Goal: Task Accomplishment & Management: Manage account settings

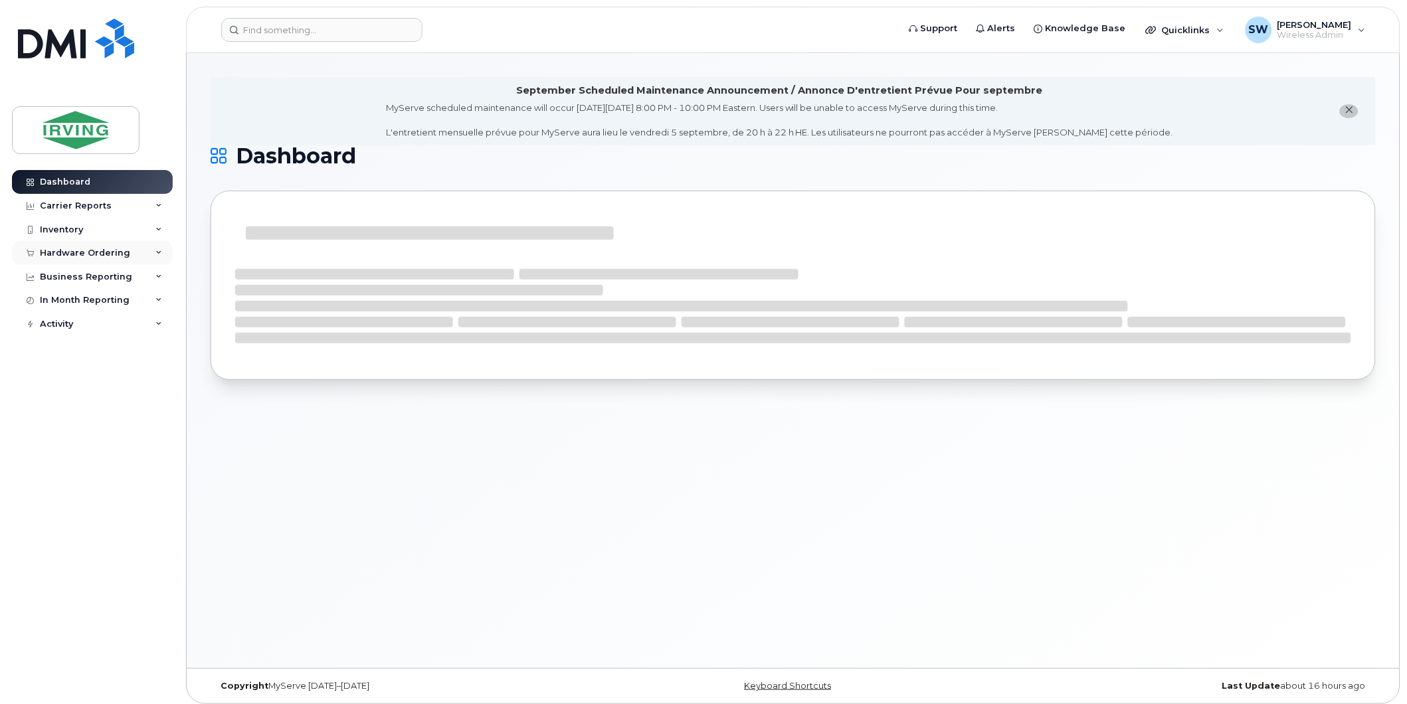
click at [82, 254] on div "Hardware Ordering" at bounding box center [85, 253] width 90 height 11
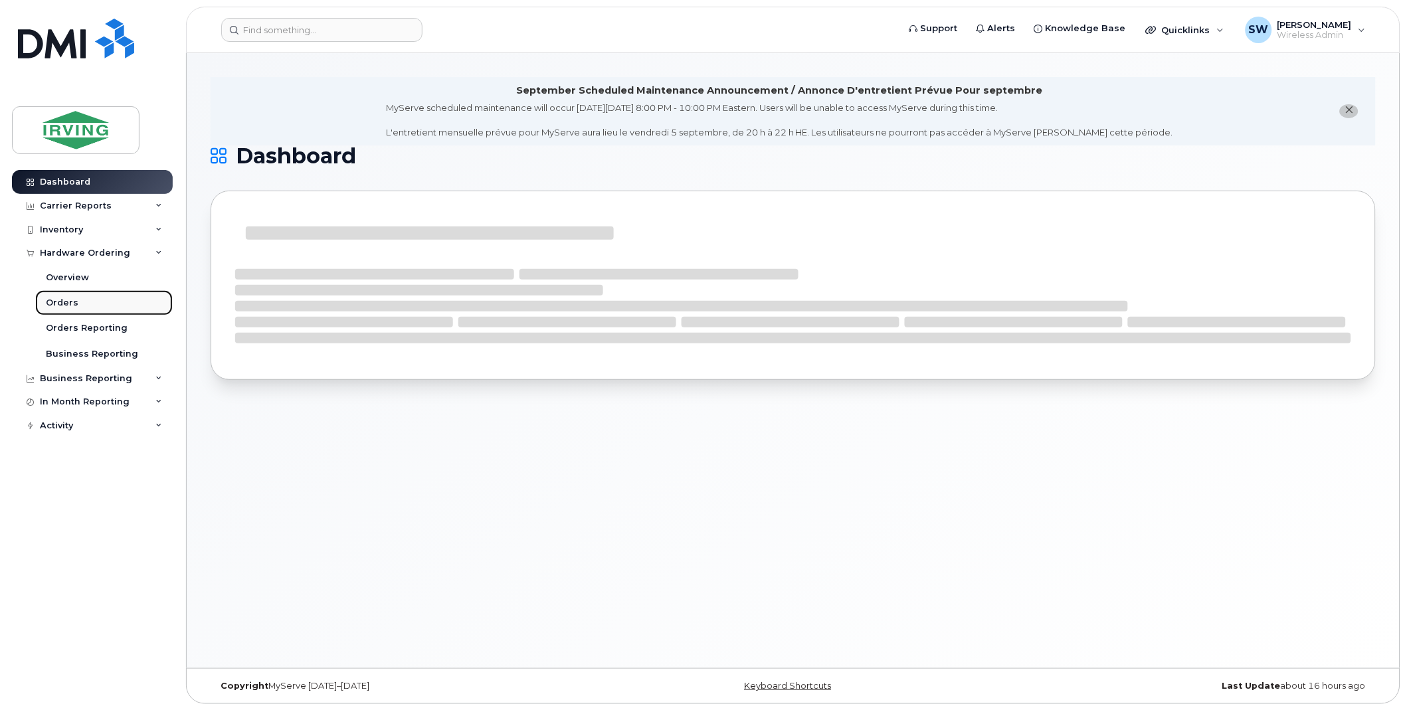
click at [64, 302] on div "Orders" at bounding box center [62, 303] width 33 height 12
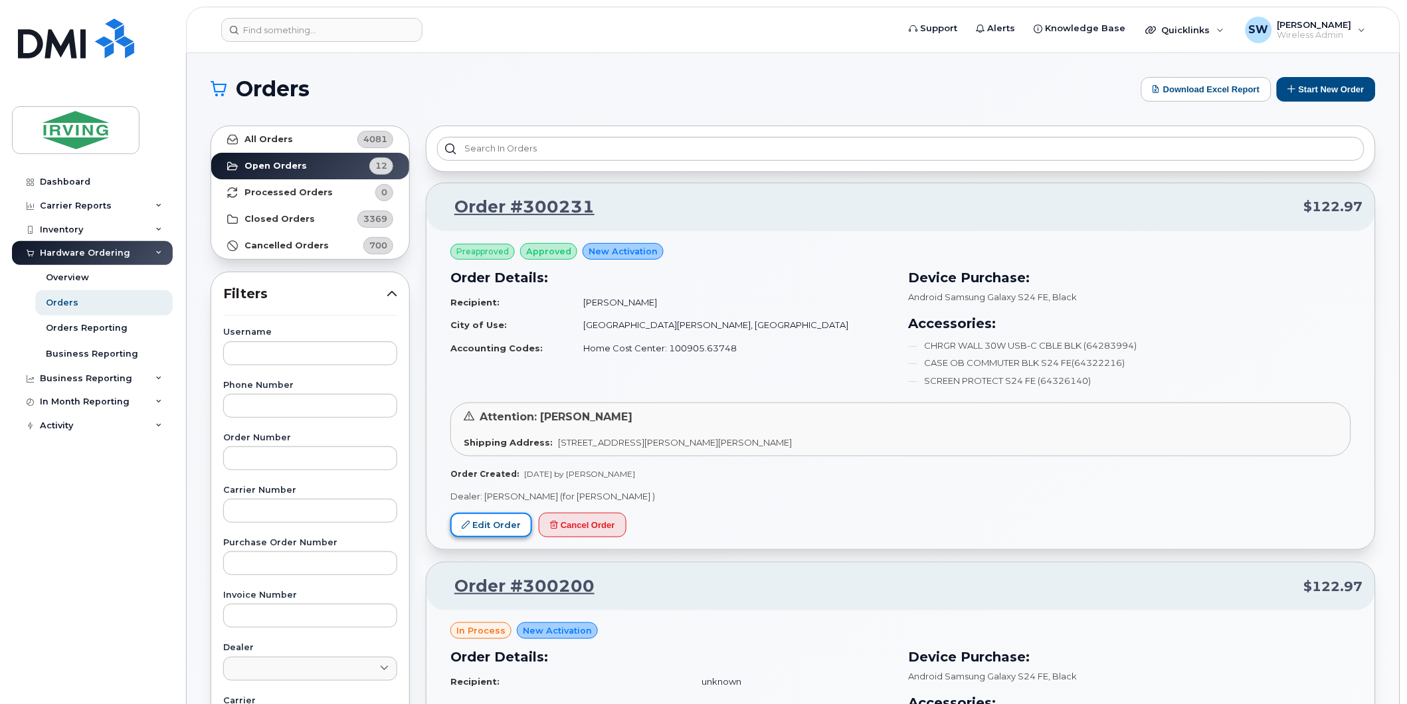
click at [506, 519] on link "Edit Order" at bounding box center [491, 525] width 82 height 25
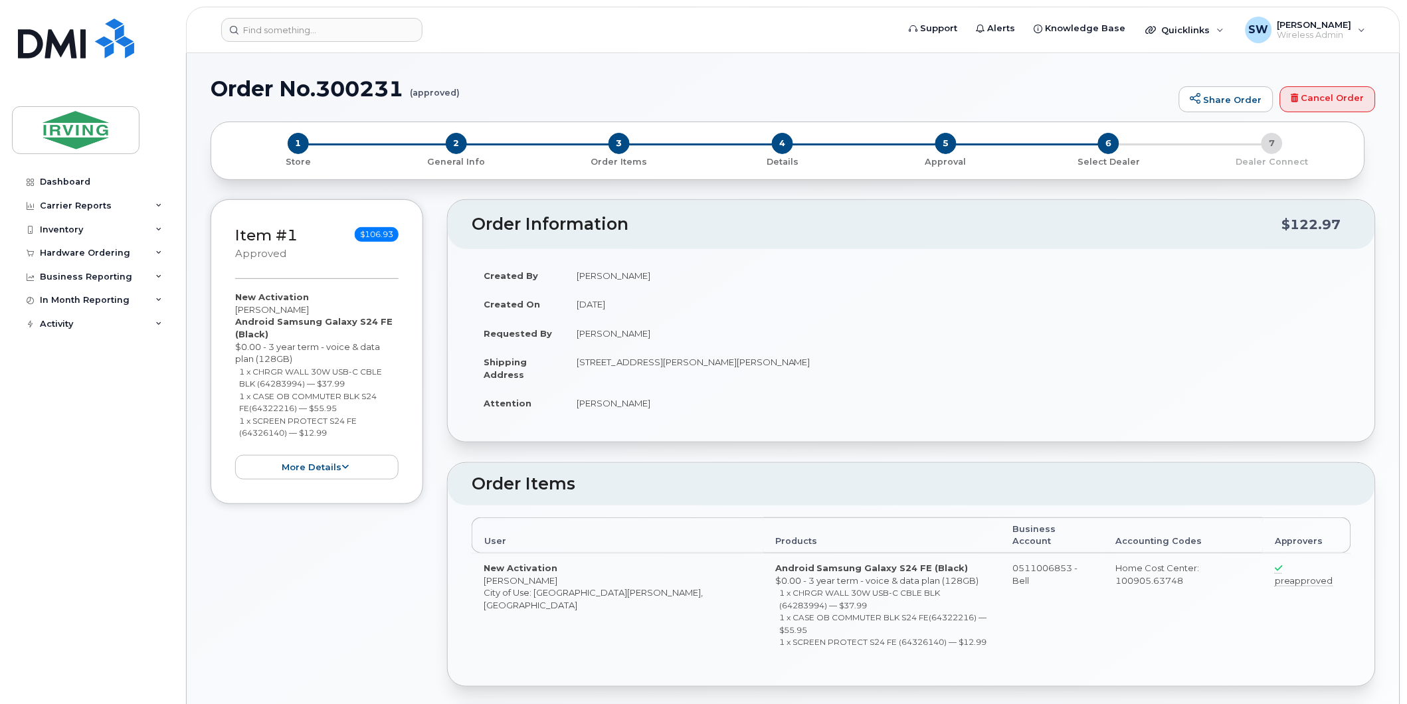
radio input "true"
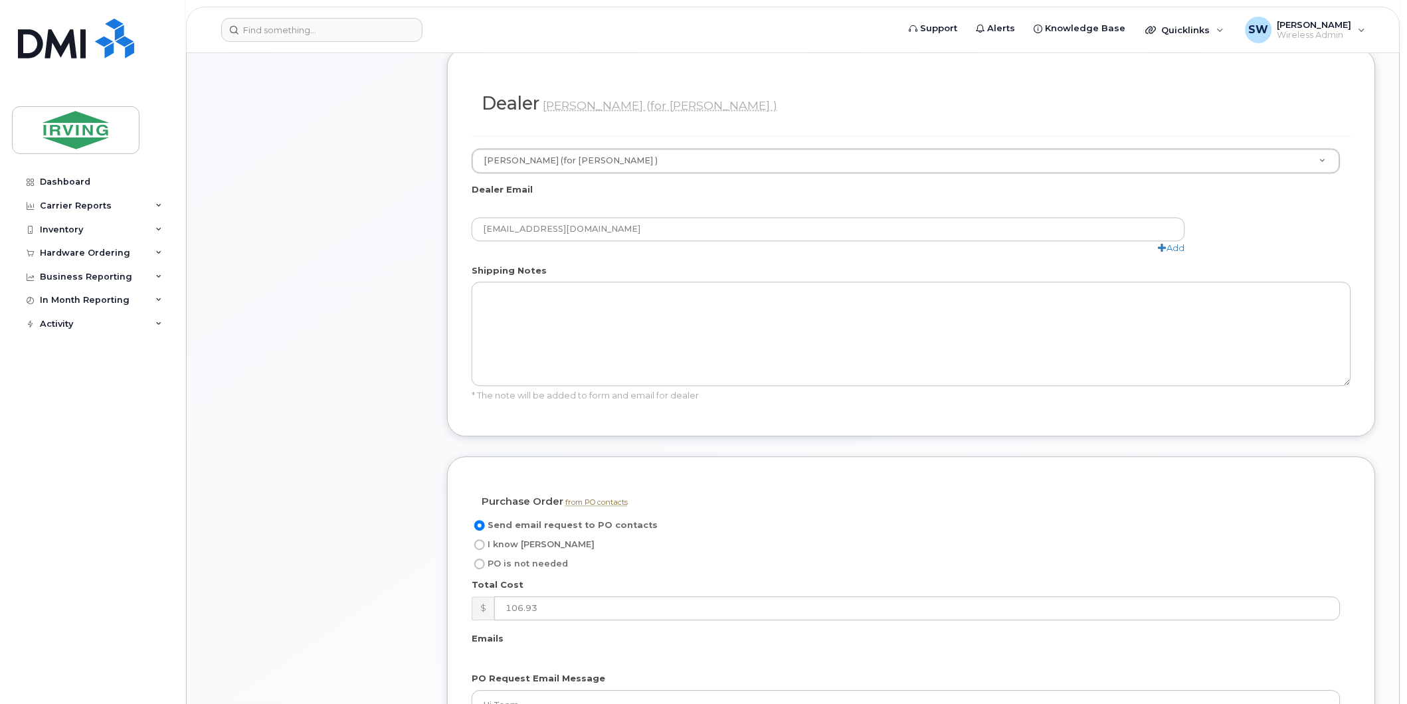
scroll to position [738, 0]
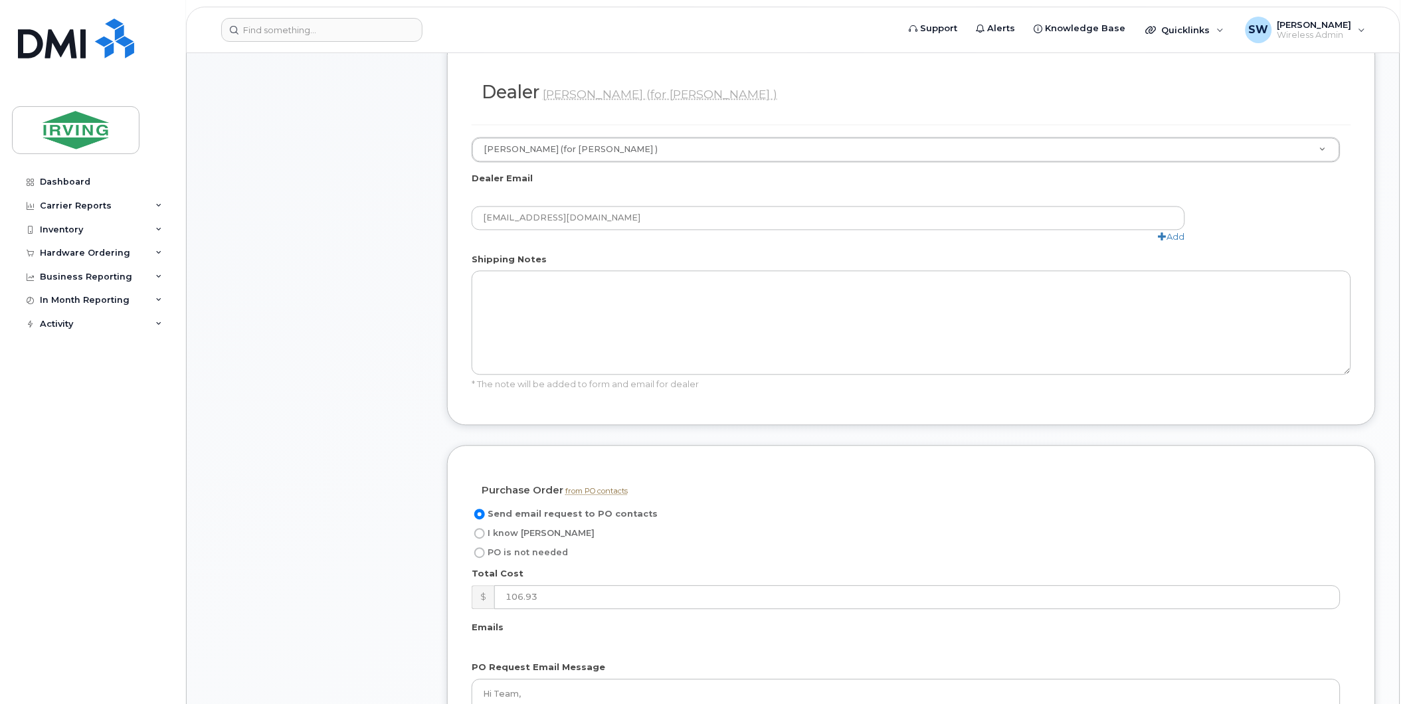
click at [477, 529] on input "I know PO" at bounding box center [479, 534] width 11 height 11
radio input "true"
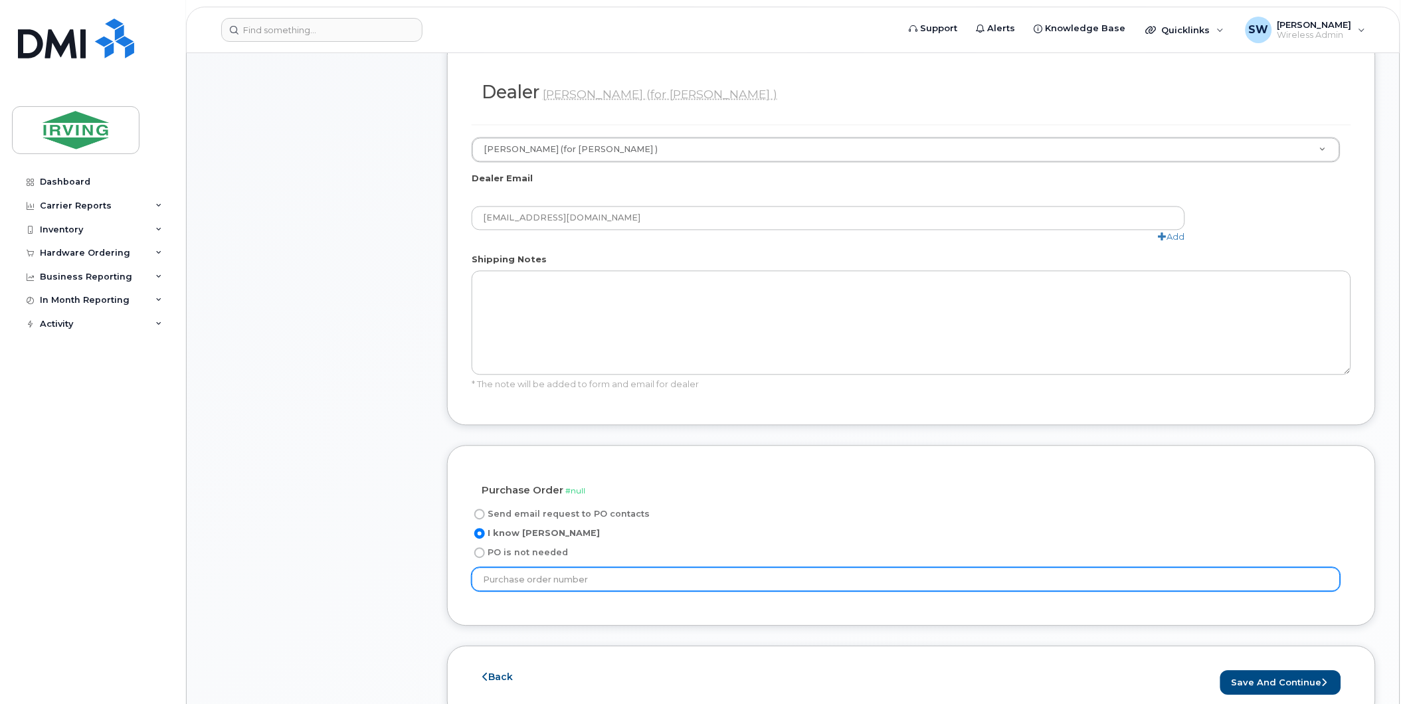
click at [727, 568] on input "text" at bounding box center [906, 580] width 869 height 24
type input "184670"
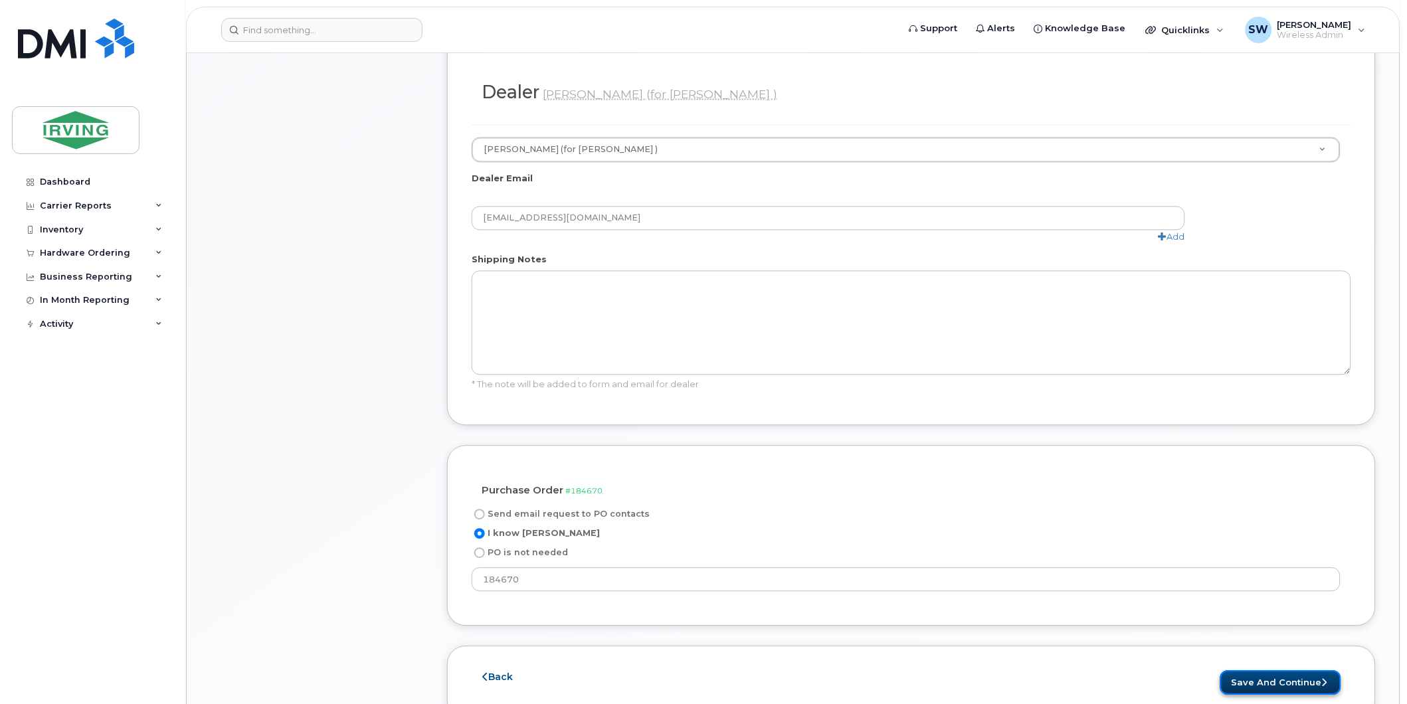
click at [1327, 671] on button "Save and Continue" at bounding box center [1280, 683] width 121 height 25
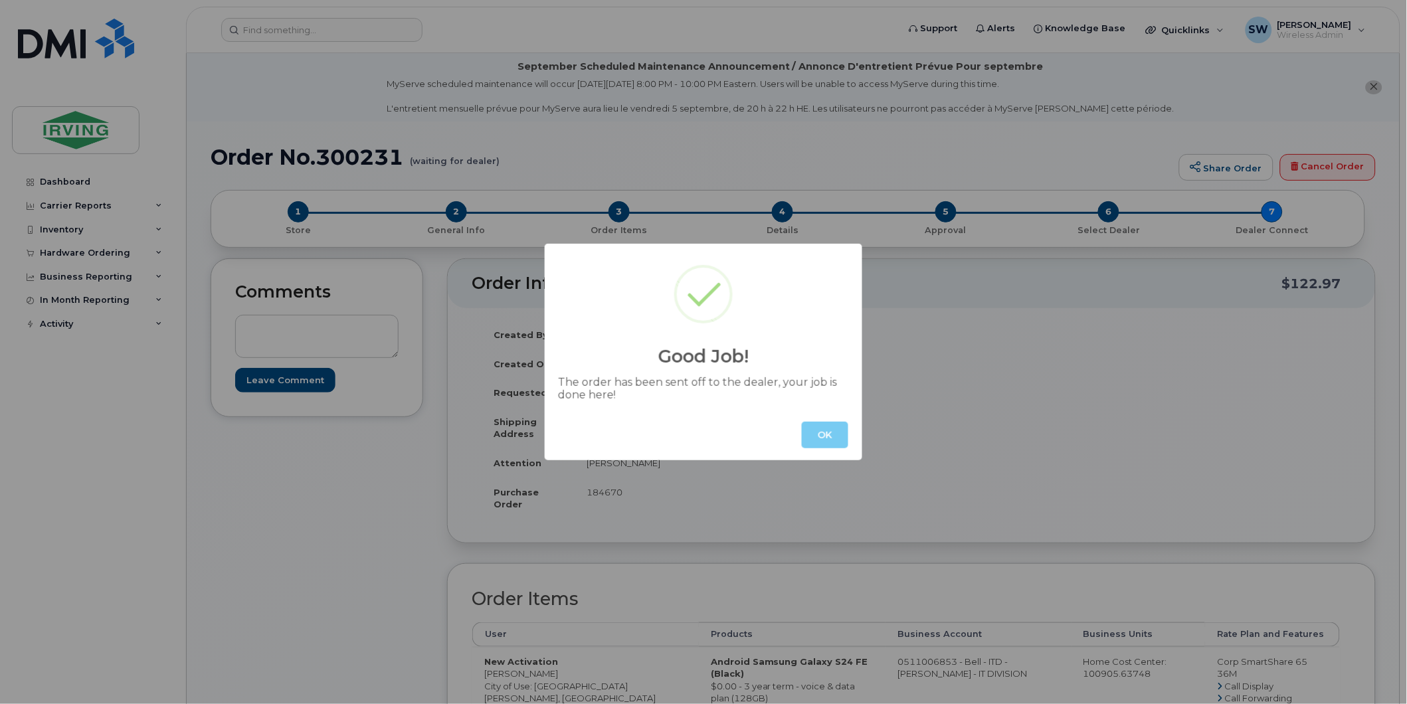
click at [836, 434] on button "OK" at bounding box center [825, 435] width 47 height 27
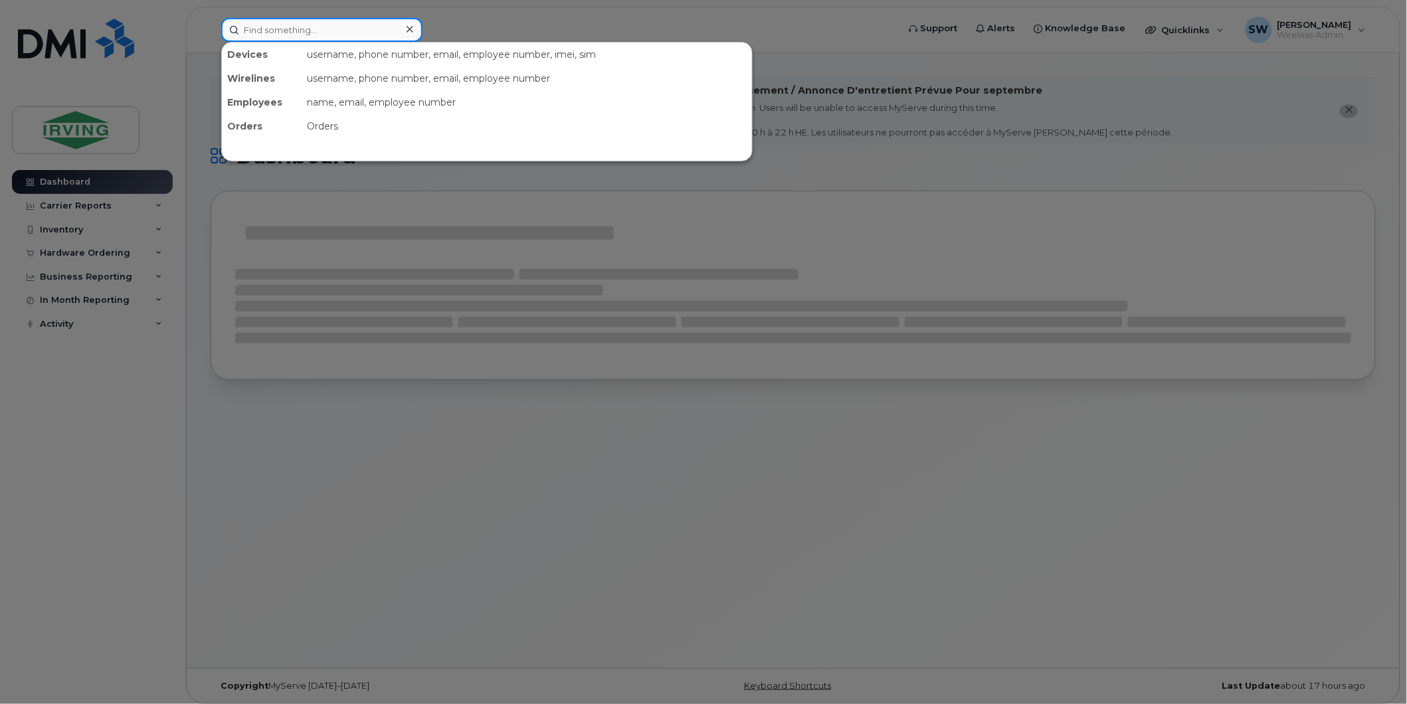
click at [290, 31] on input at bounding box center [321, 30] width 201 height 24
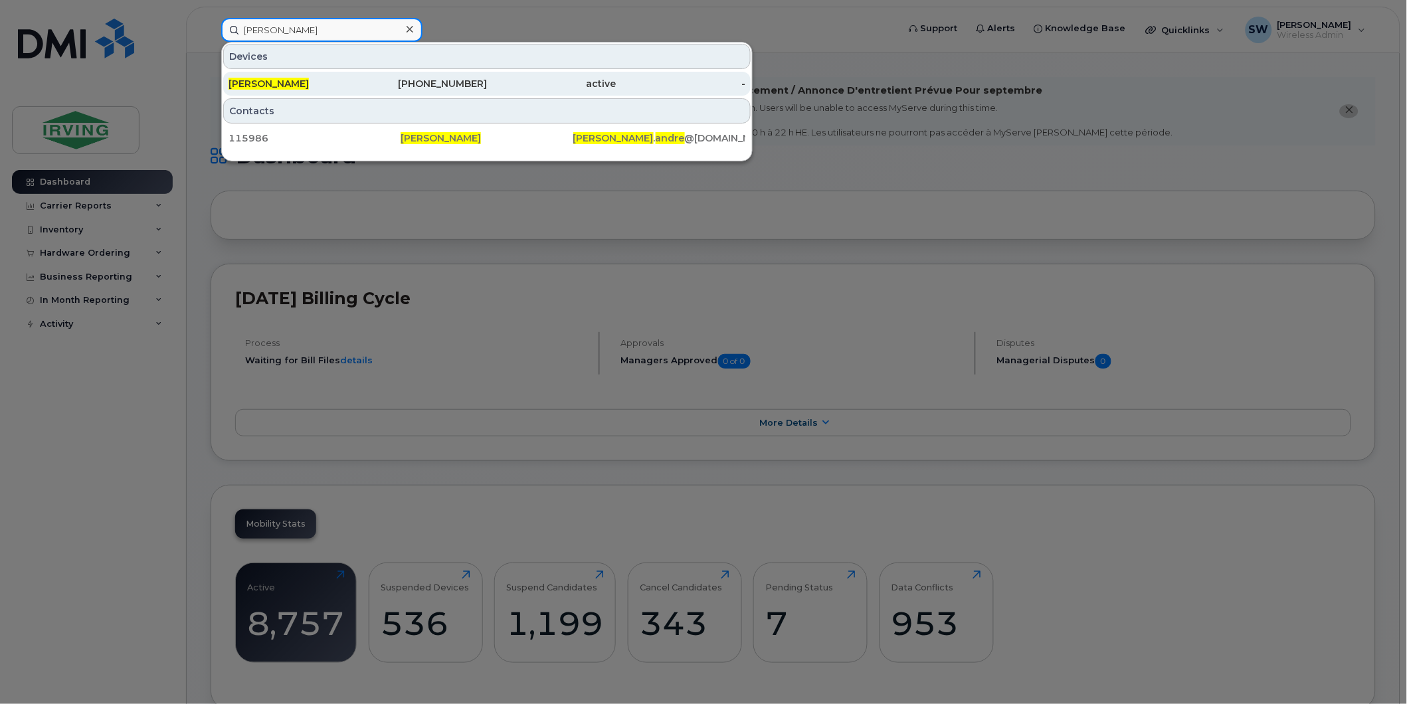
type input "andre charlebois"
click at [296, 77] on div "[PERSON_NAME]" at bounding box center [294, 83] width 130 height 13
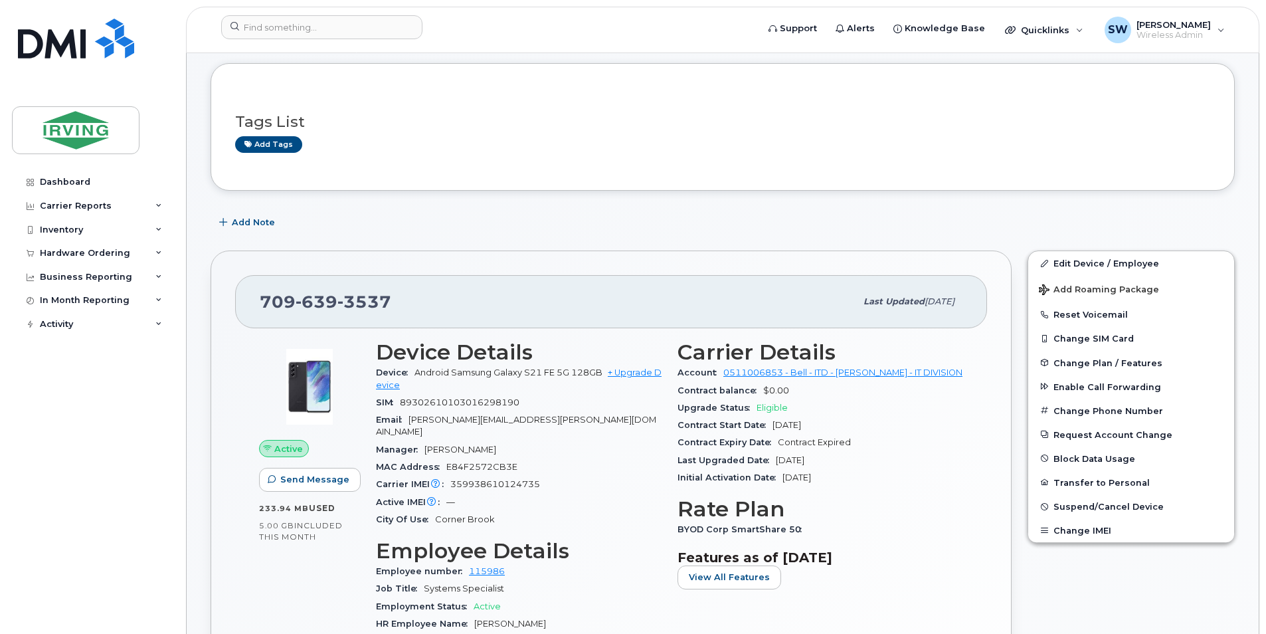
scroll to position [133, 0]
